Goal: Find specific page/section: Find specific page/section

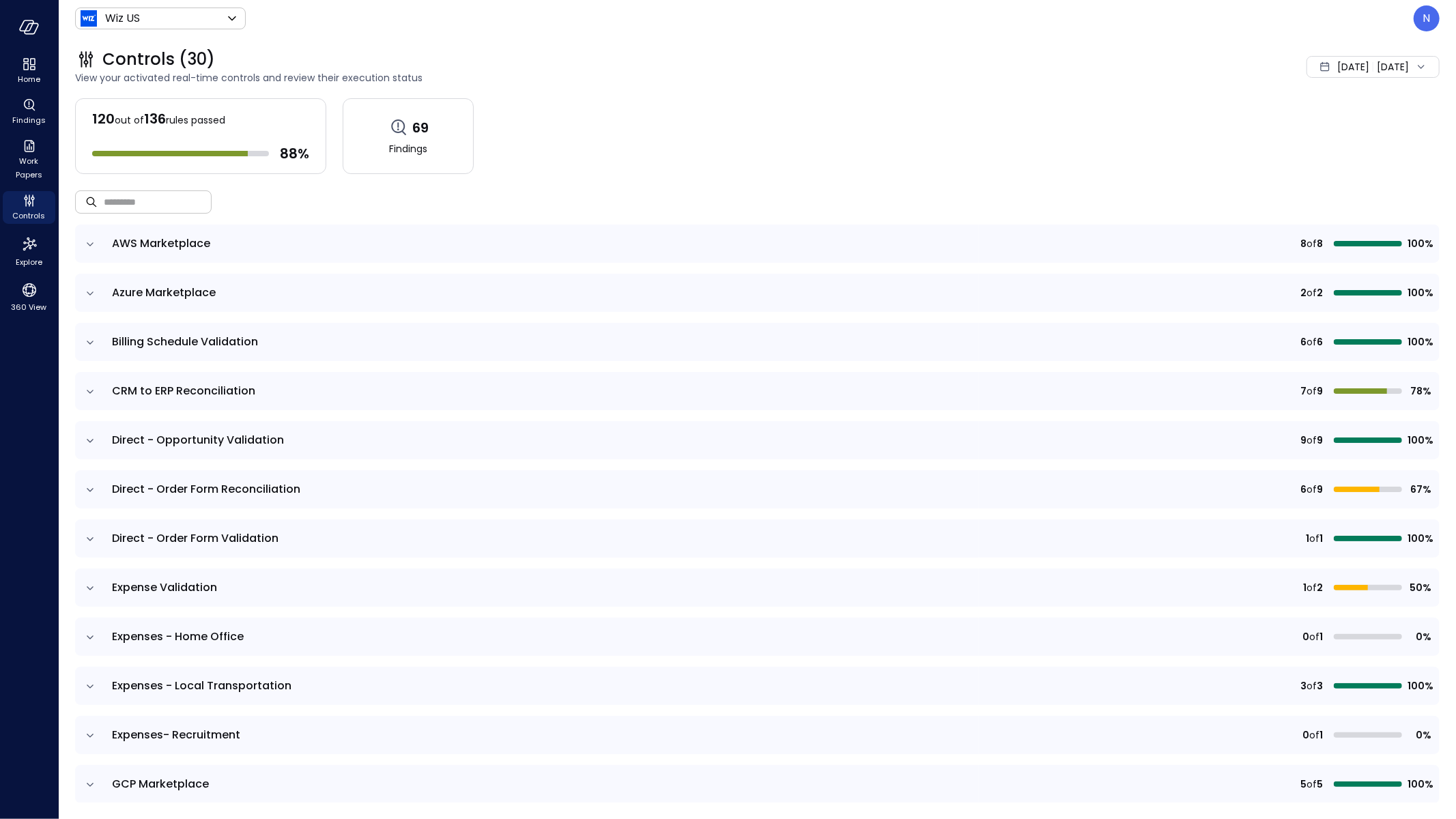
click at [162, 207] on input "text" at bounding box center [157, 202] width 108 height 36
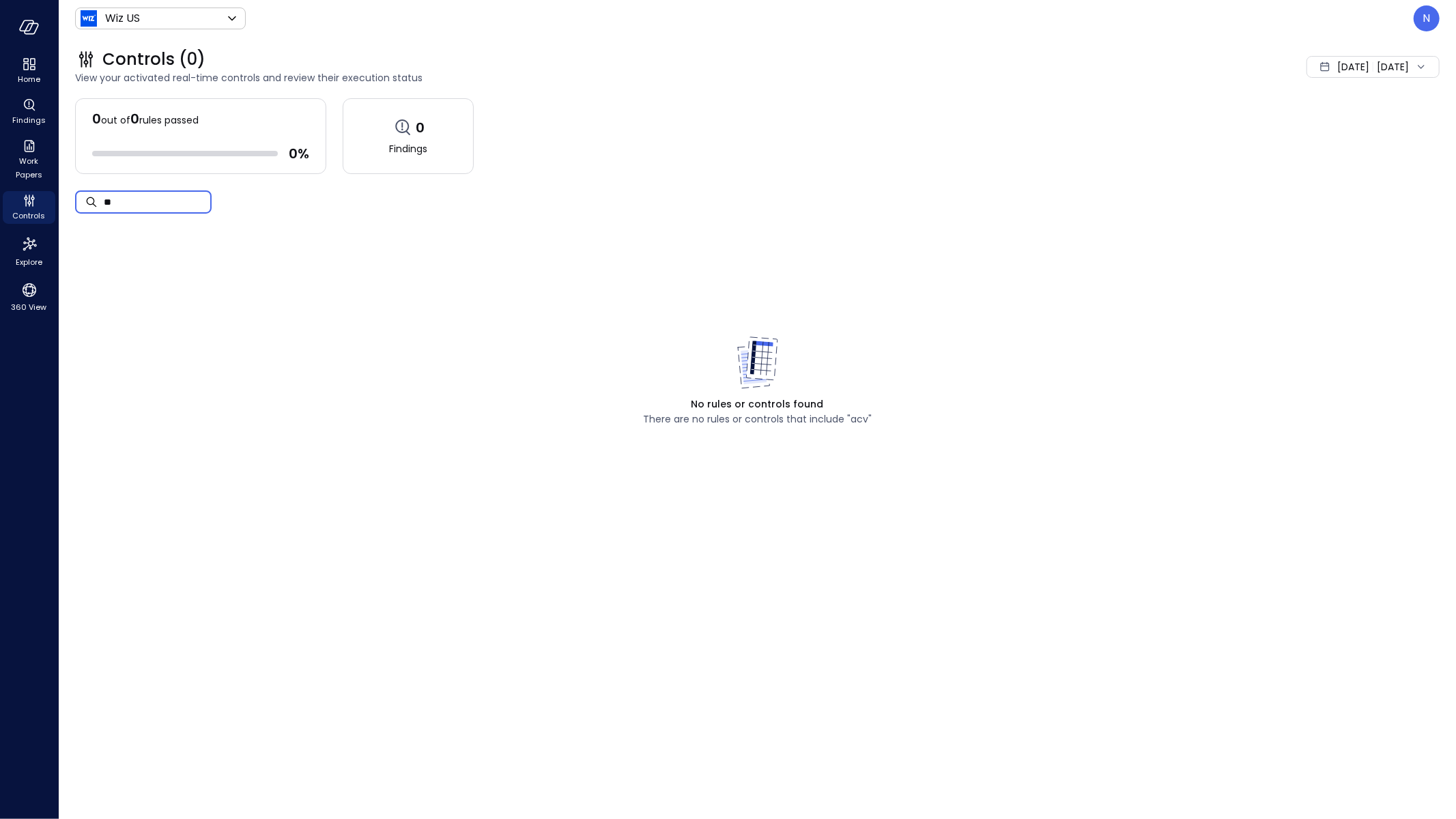
type input "*"
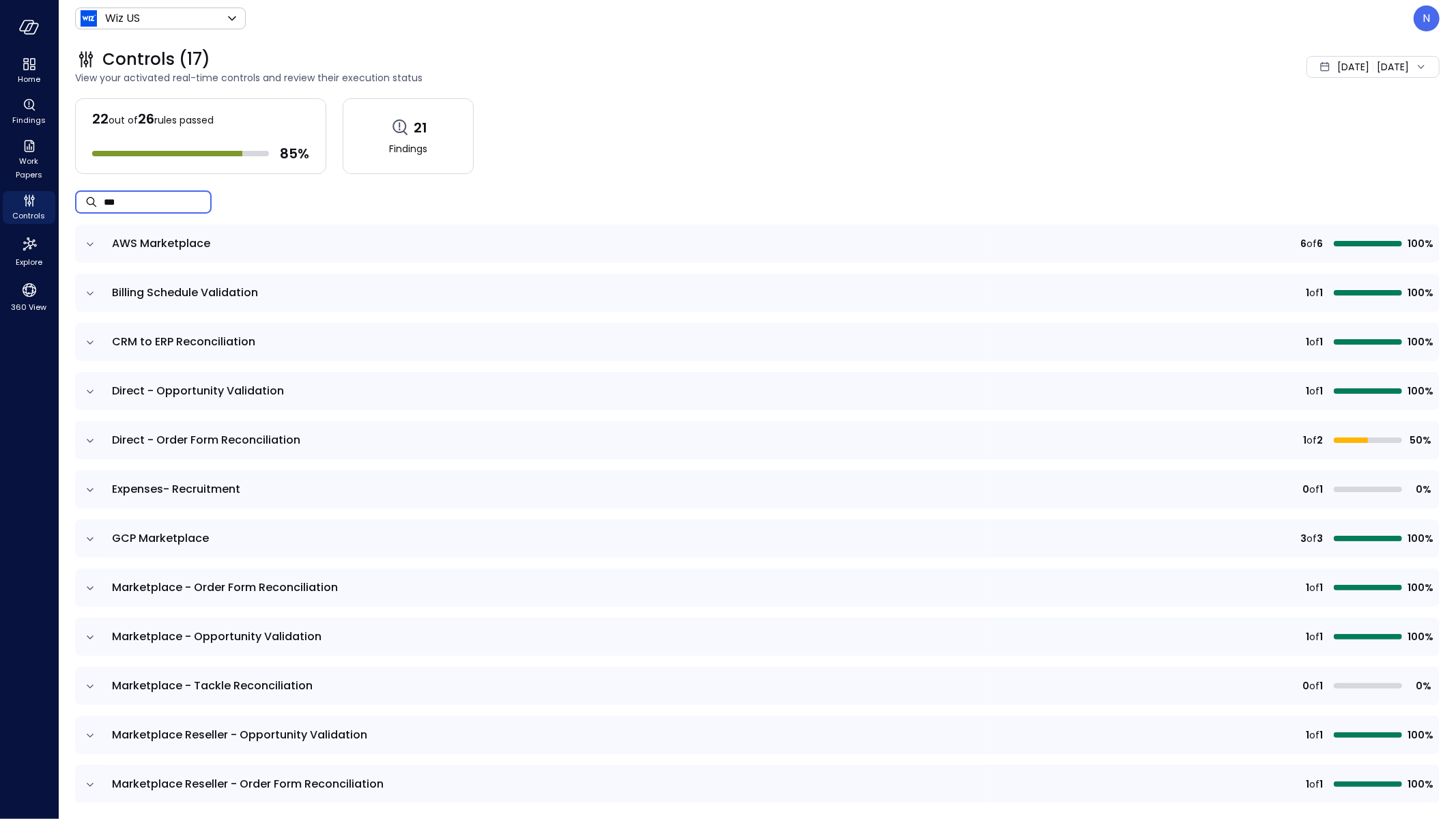
type input "***"
